Goal: Transaction & Acquisition: Purchase product/service

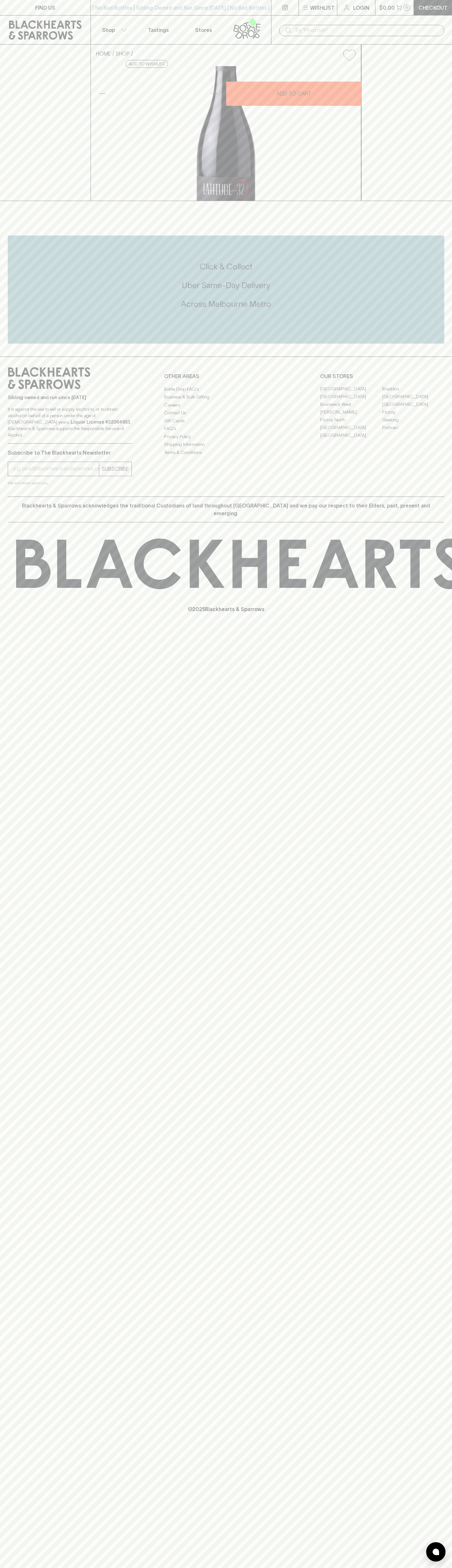
click at [428, 1532] on div "FIND US | No Bad Bottles | Sibling Owned and Run Since 2006 | No Bad Bottles | …" at bounding box center [226, 784] width 452 height 1568
click at [201, 1567] on html "FIND US | No Bad Bottles | Sibling Owned and Run Since 2006 | No Bad Bottles | …" at bounding box center [226, 784] width 452 height 1568
click at [23, 1246] on div "FIND US | No Bad Bottles | Sibling Owned and Run Since 2006 | No Bad Bottles | …" at bounding box center [226, 784] width 452 height 1568
